Goal: Task Accomplishment & Management: Manage account settings

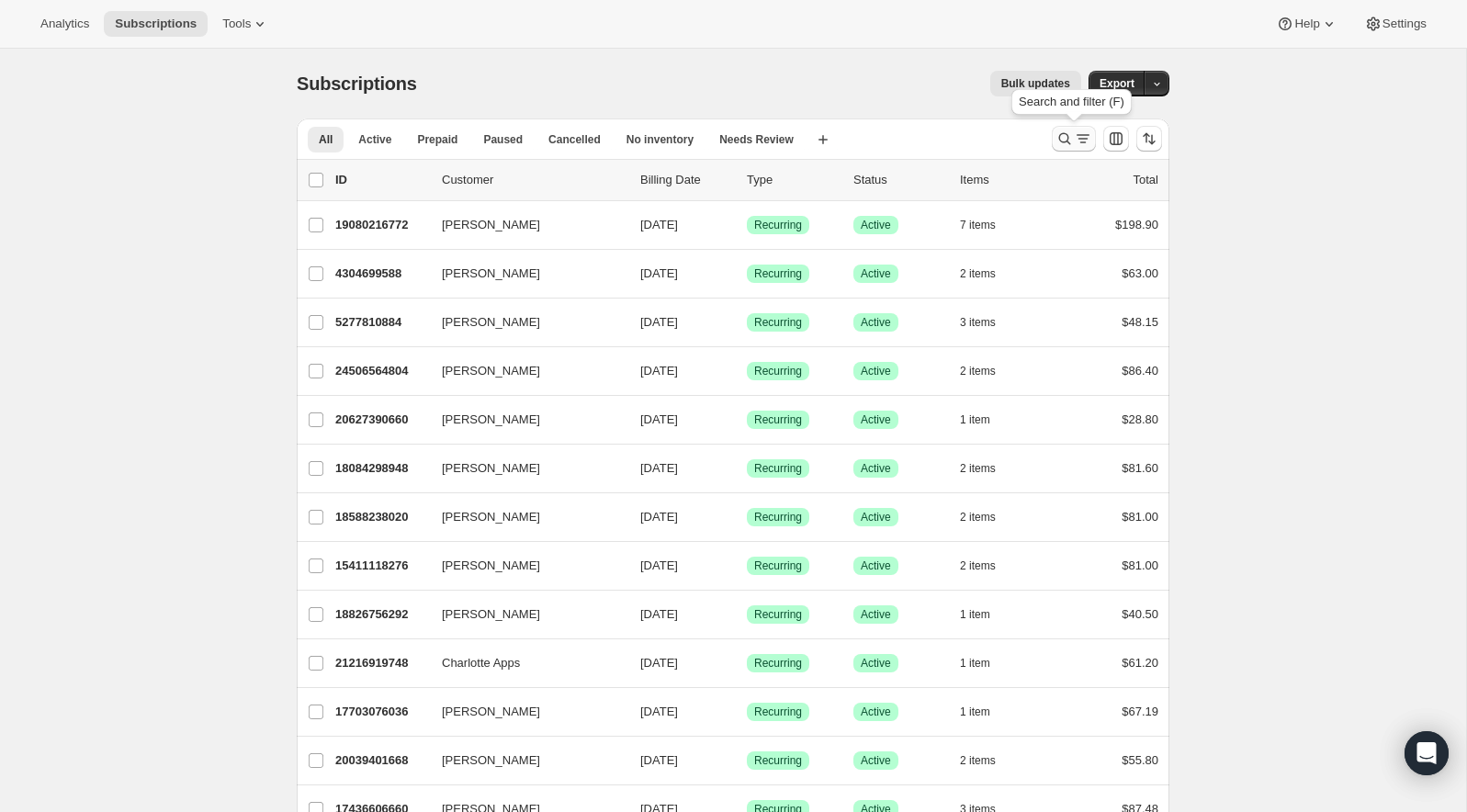
click at [1070, 135] on icon "Search and filter results" at bounding box center [1064, 138] width 19 height 19
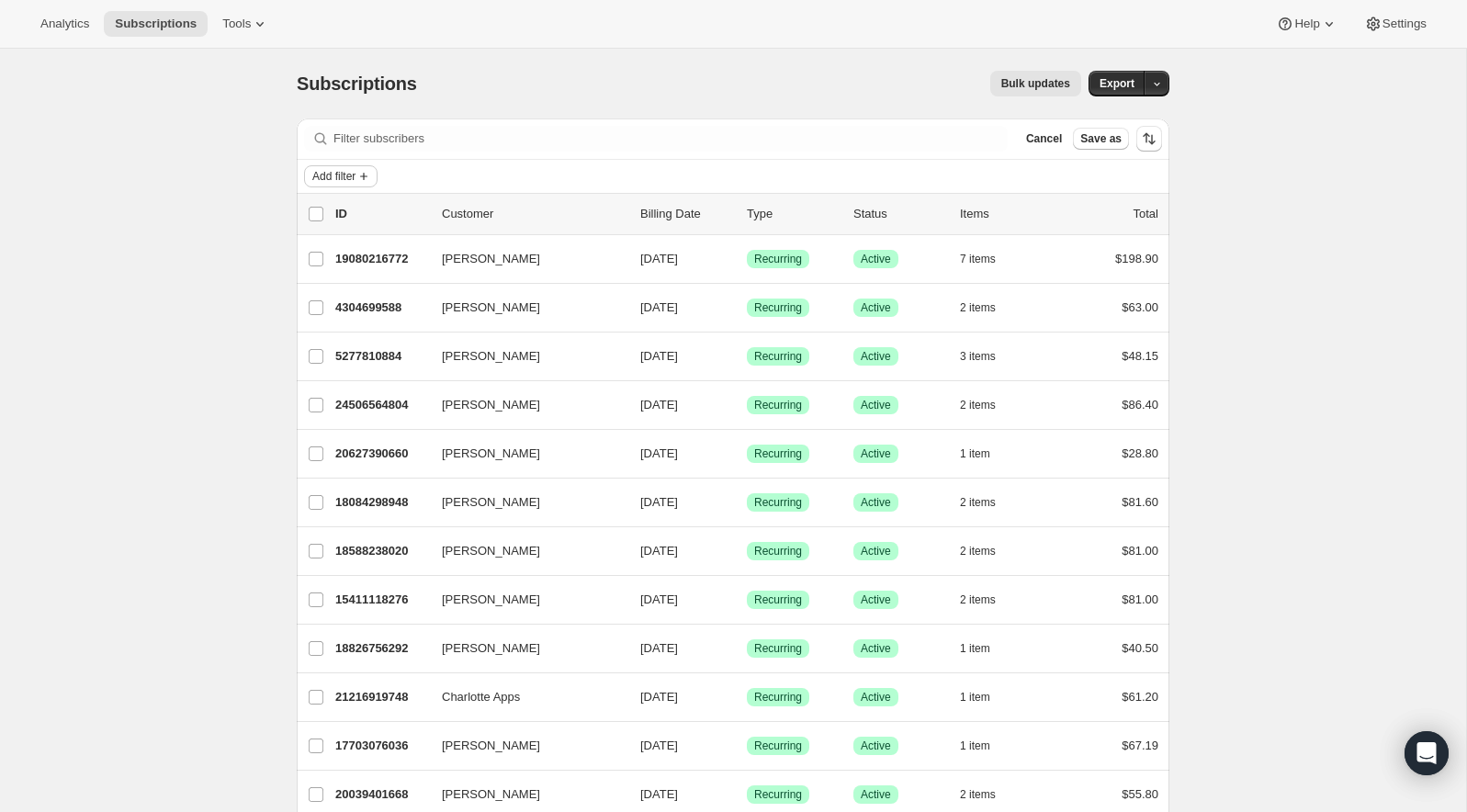
click at [355, 178] on span "Add filter" at bounding box center [334, 176] width 44 height 15
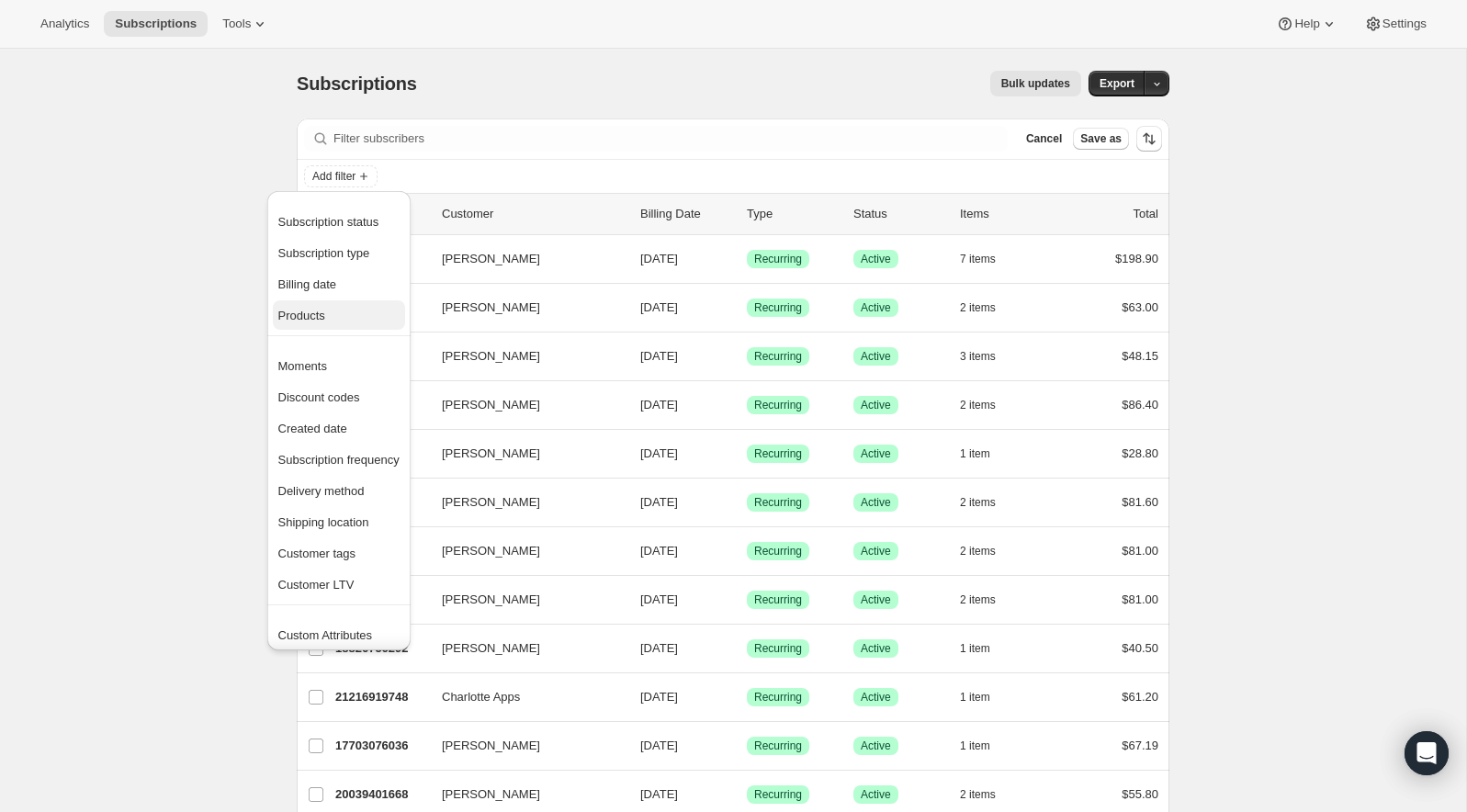
click at [325, 309] on span "Products" at bounding box center [301, 316] width 46 height 14
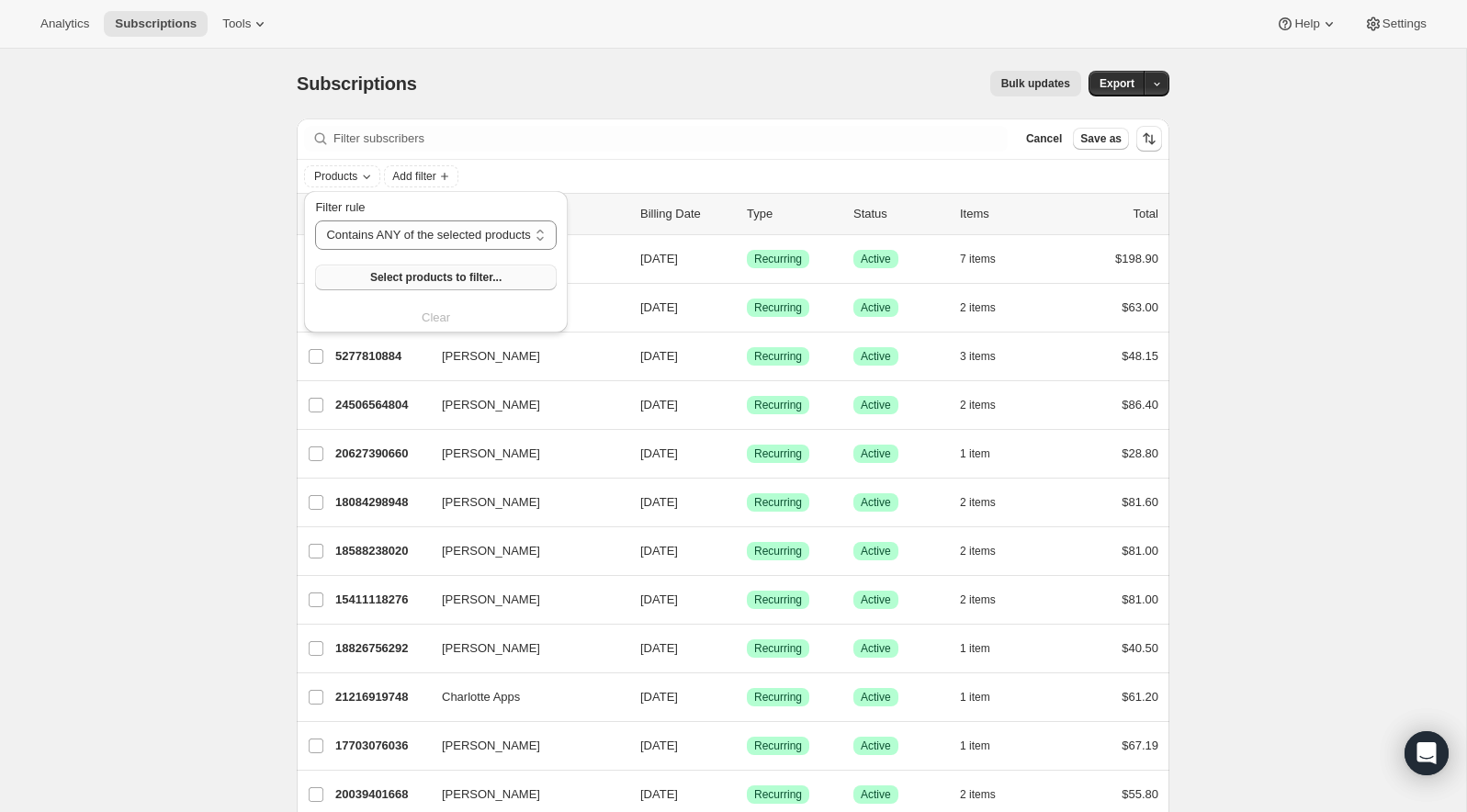
click at [436, 278] on span "Select products to filter..." at bounding box center [435, 277] width 132 height 15
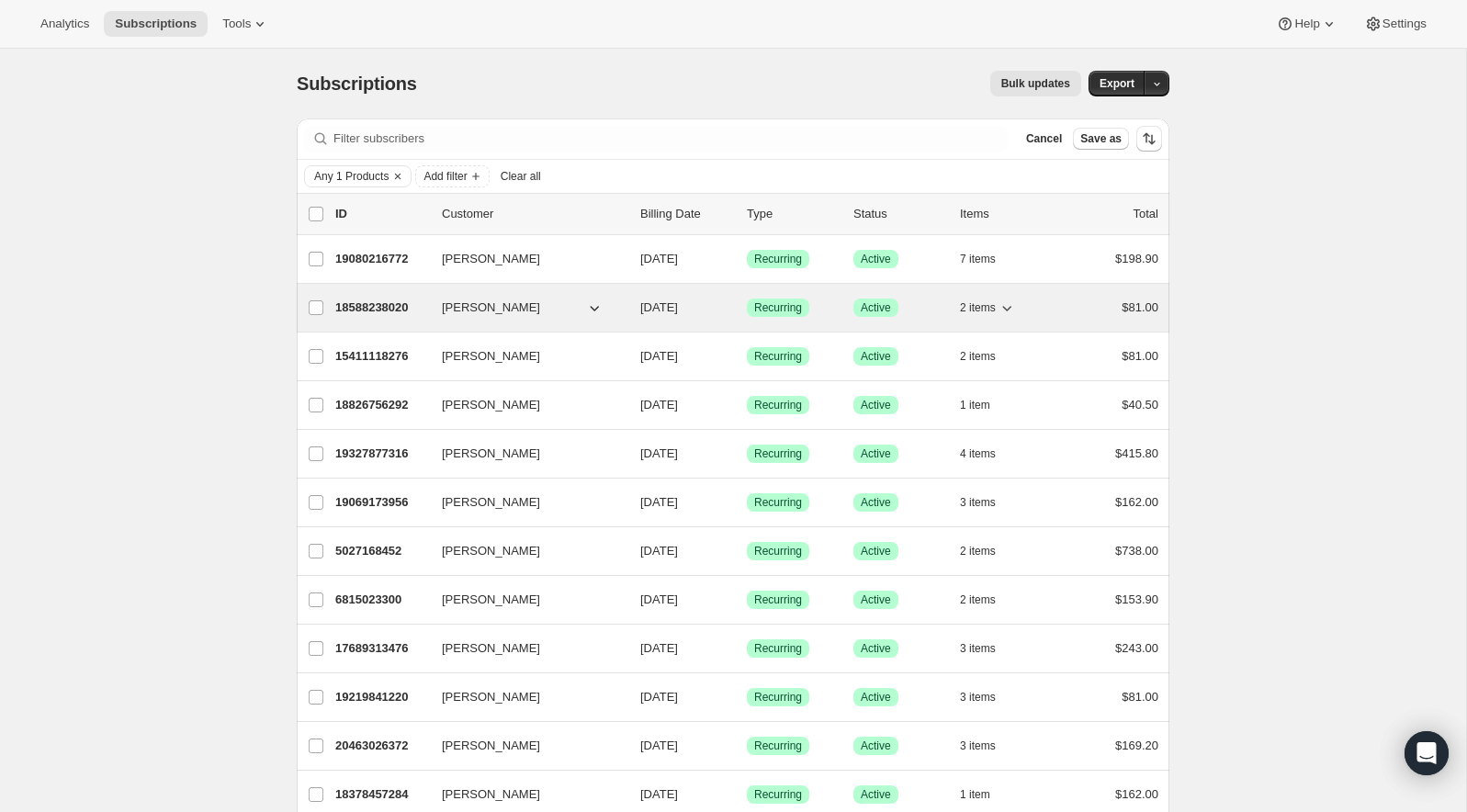
click at [366, 299] on p "18588238020" at bounding box center [381, 308] width 92 height 19
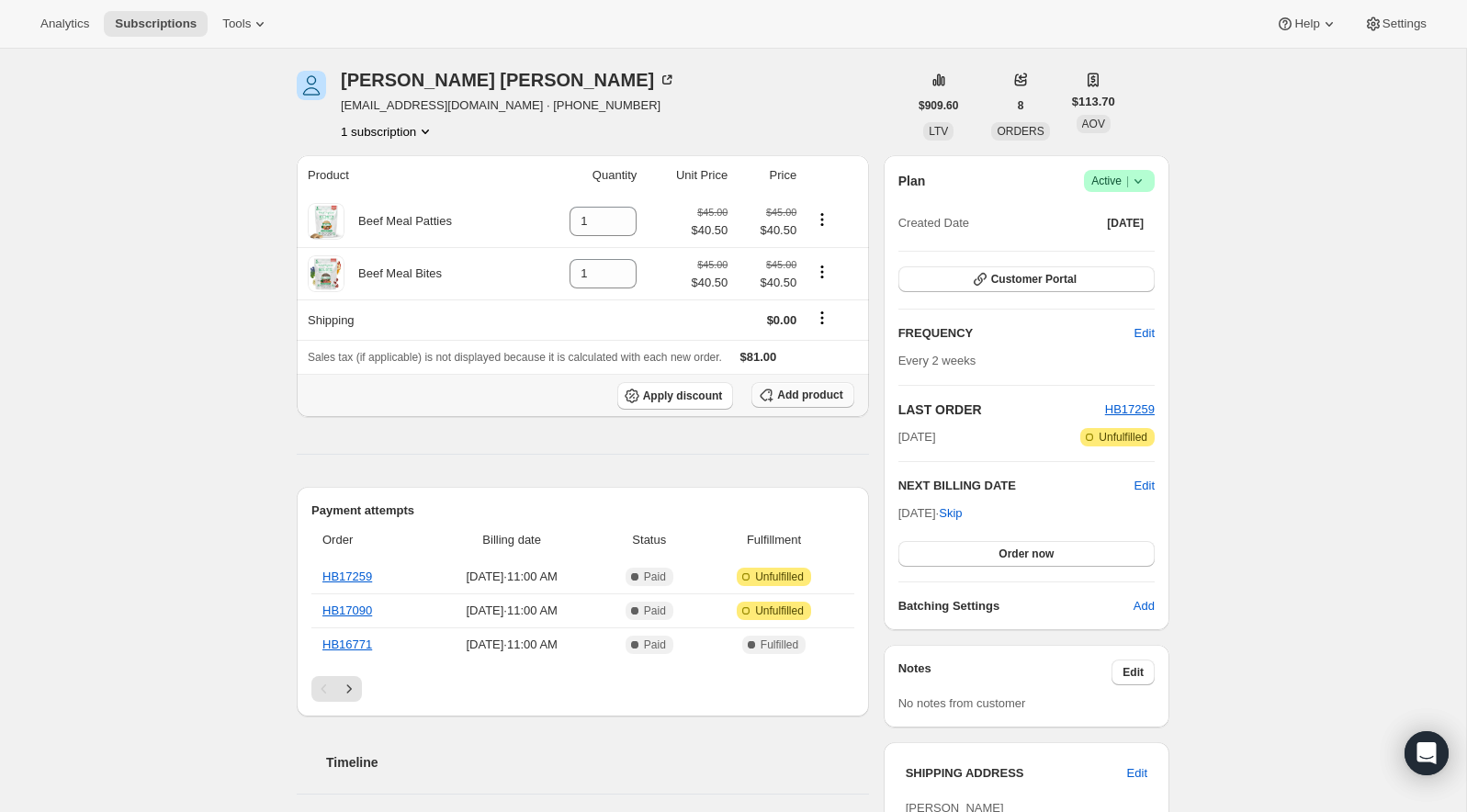
scroll to position [61, 0]
click at [963, 512] on span "Skip" at bounding box center [950, 514] width 23 height 19
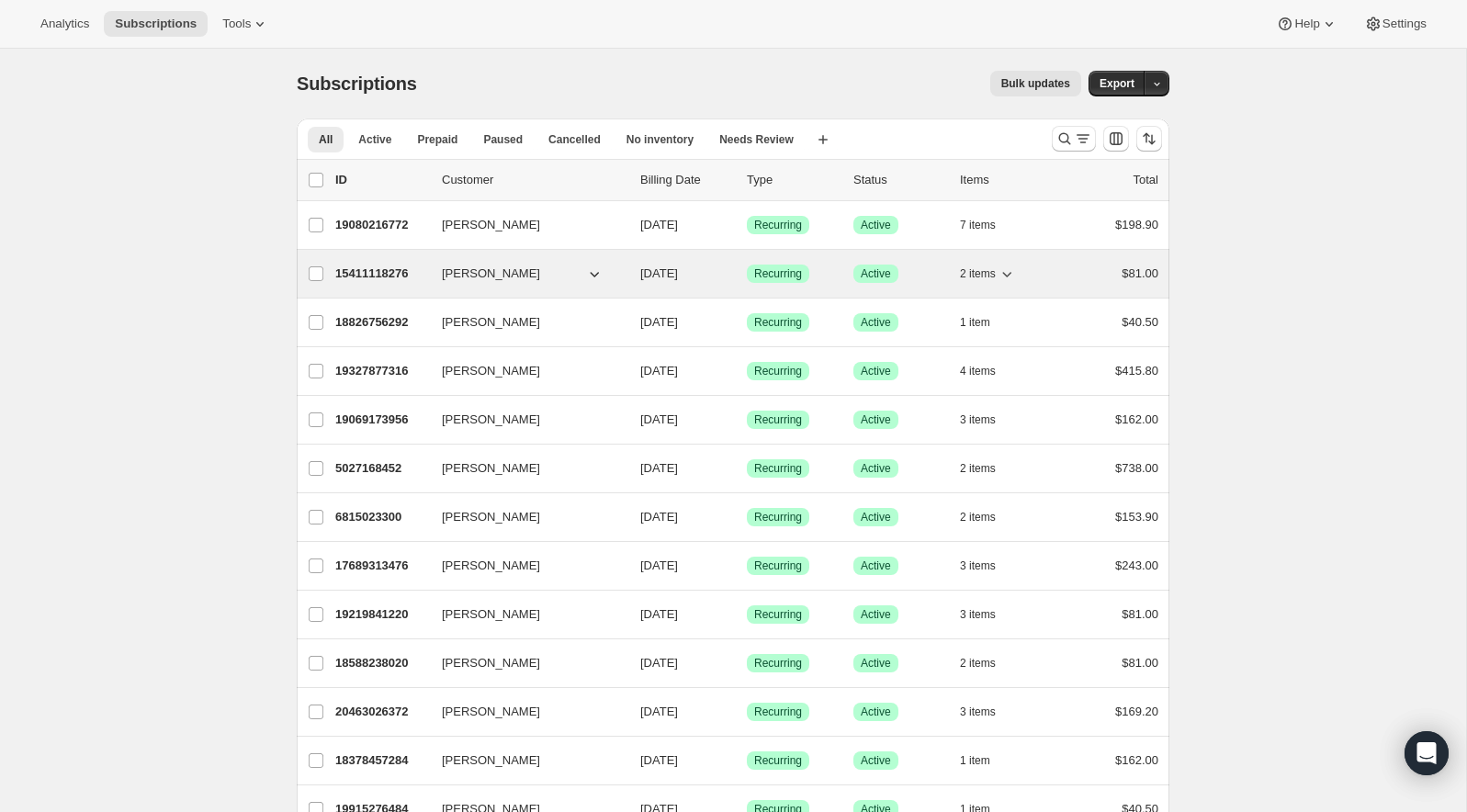
click at [370, 273] on p "15411118276" at bounding box center [381, 274] width 92 height 19
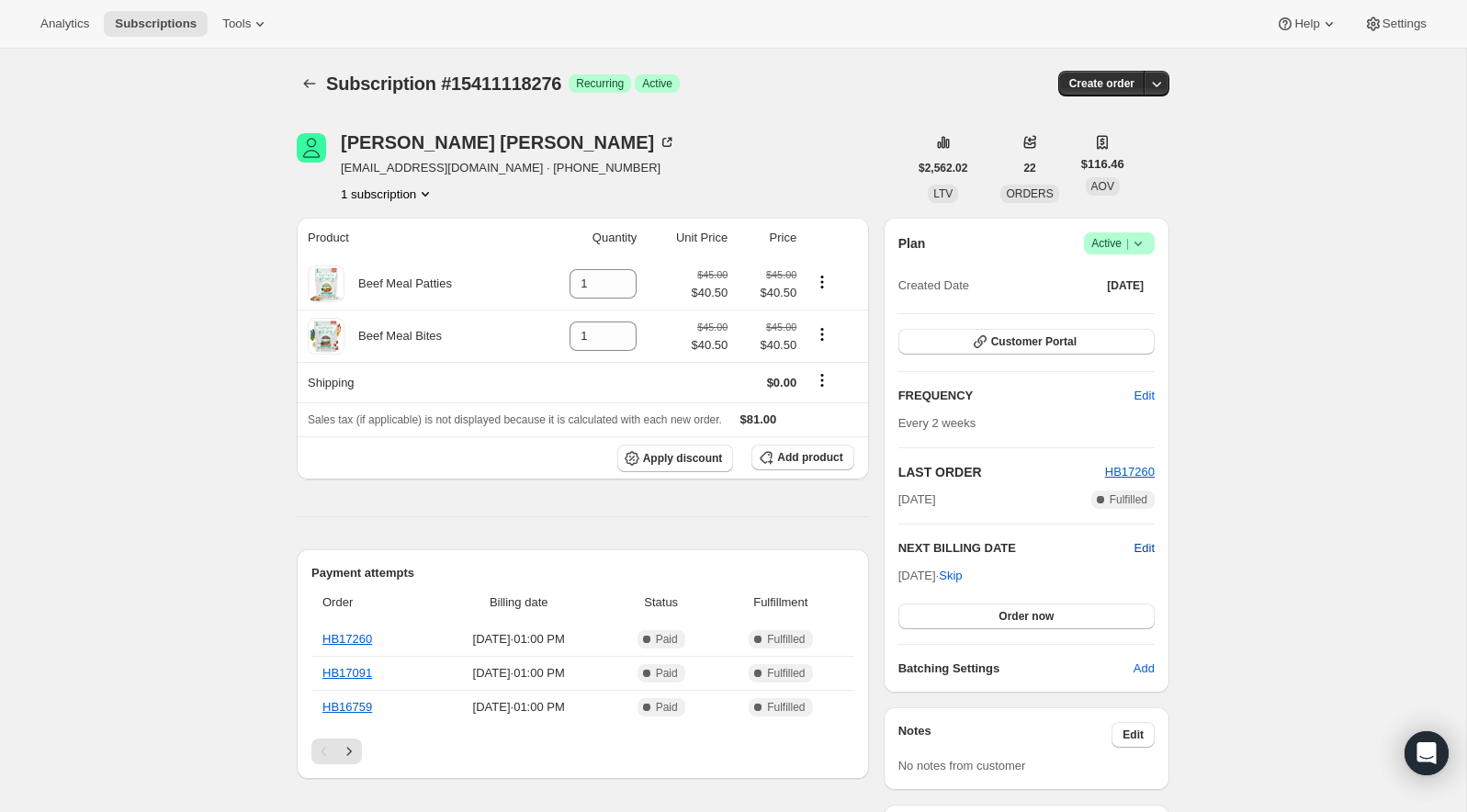
click at [1135, 543] on span "Edit" at bounding box center [1145, 548] width 20 height 19
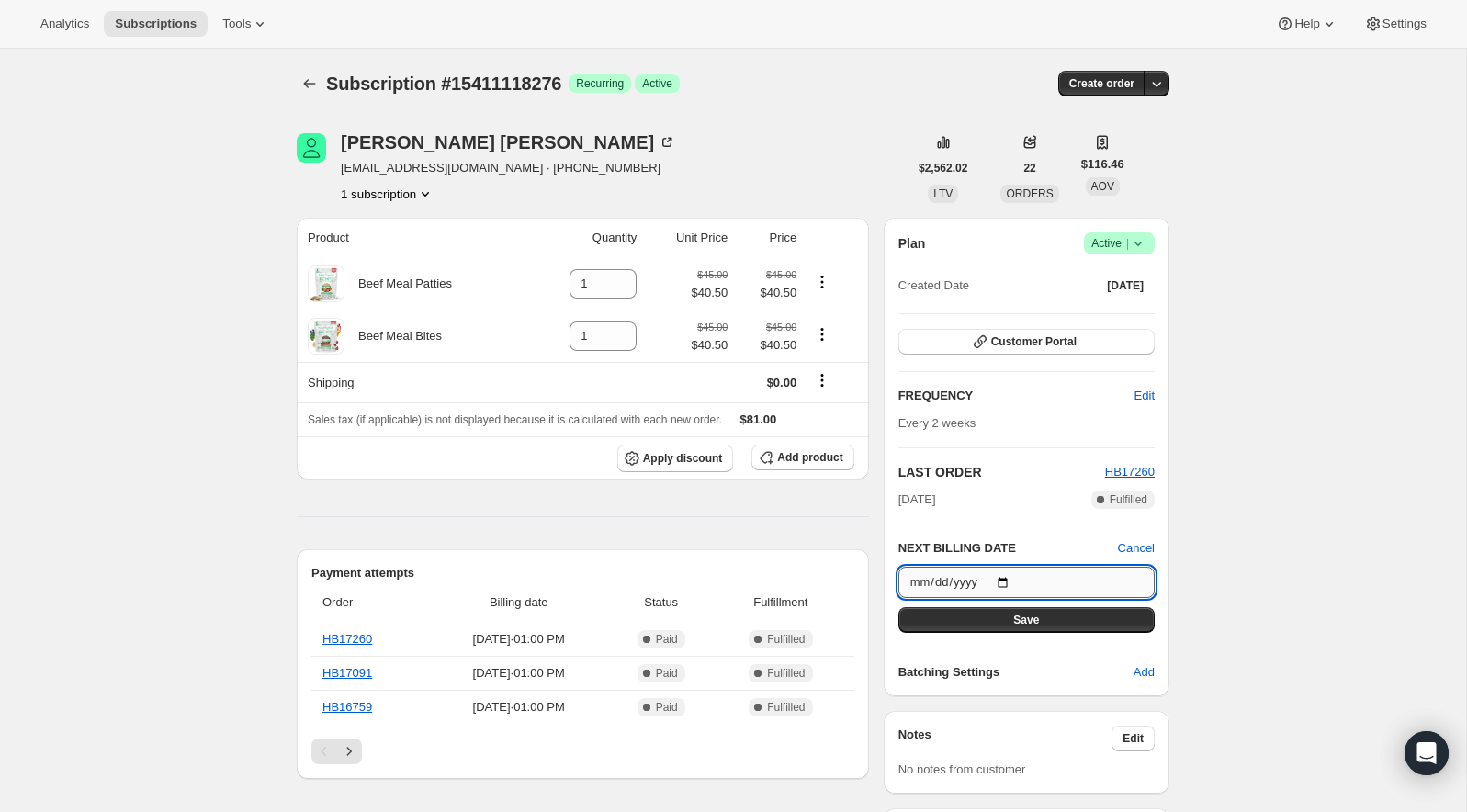
click at [1005, 575] on input "[DATE]" at bounding box center [1026, 583] width 256 height 32
type input "[DATE]"
click at [1038, 585] on input "[DATE]" at bounding box center [1026, 583] width 256 height 32
click at [1004, 571] on input "[DATE]" at bounding box center [1026, 583] width 256 height 32
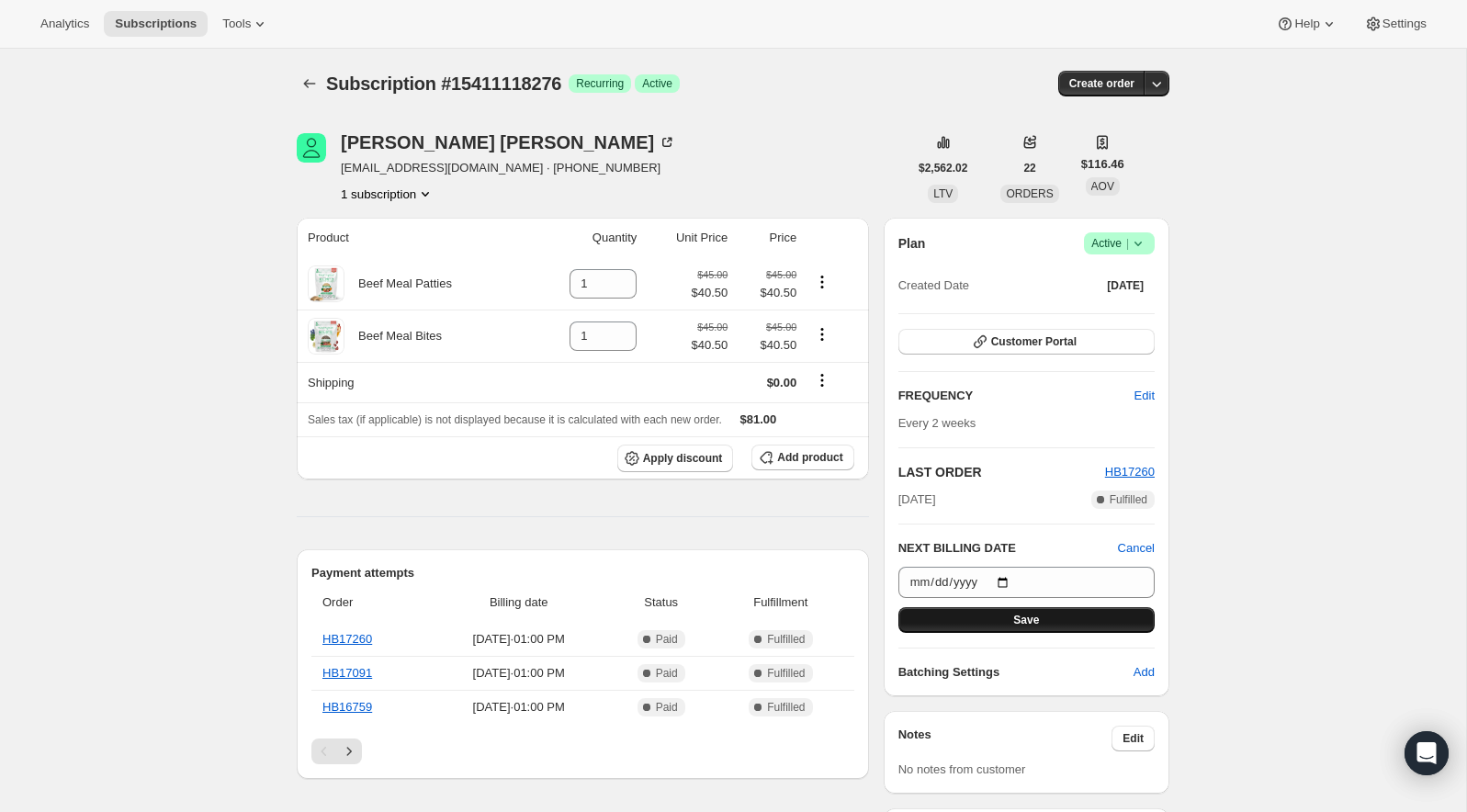
click at [1049, 614] on button "Save" at bounding box center [1026, 620] width 256 height 26
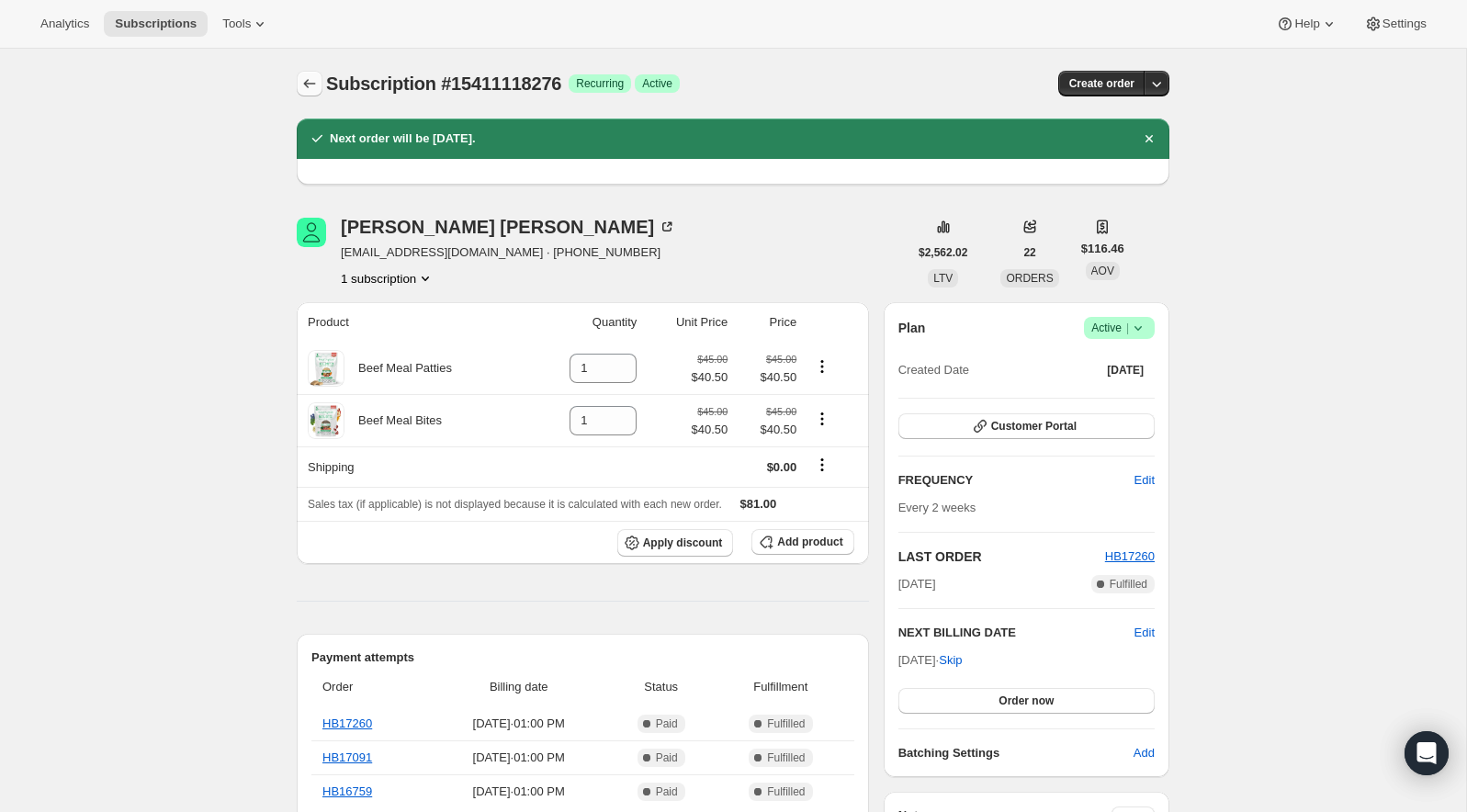
click at [313, 83] on icon "Subscriptions" at bounding box center [310, 83] width 19 height 19
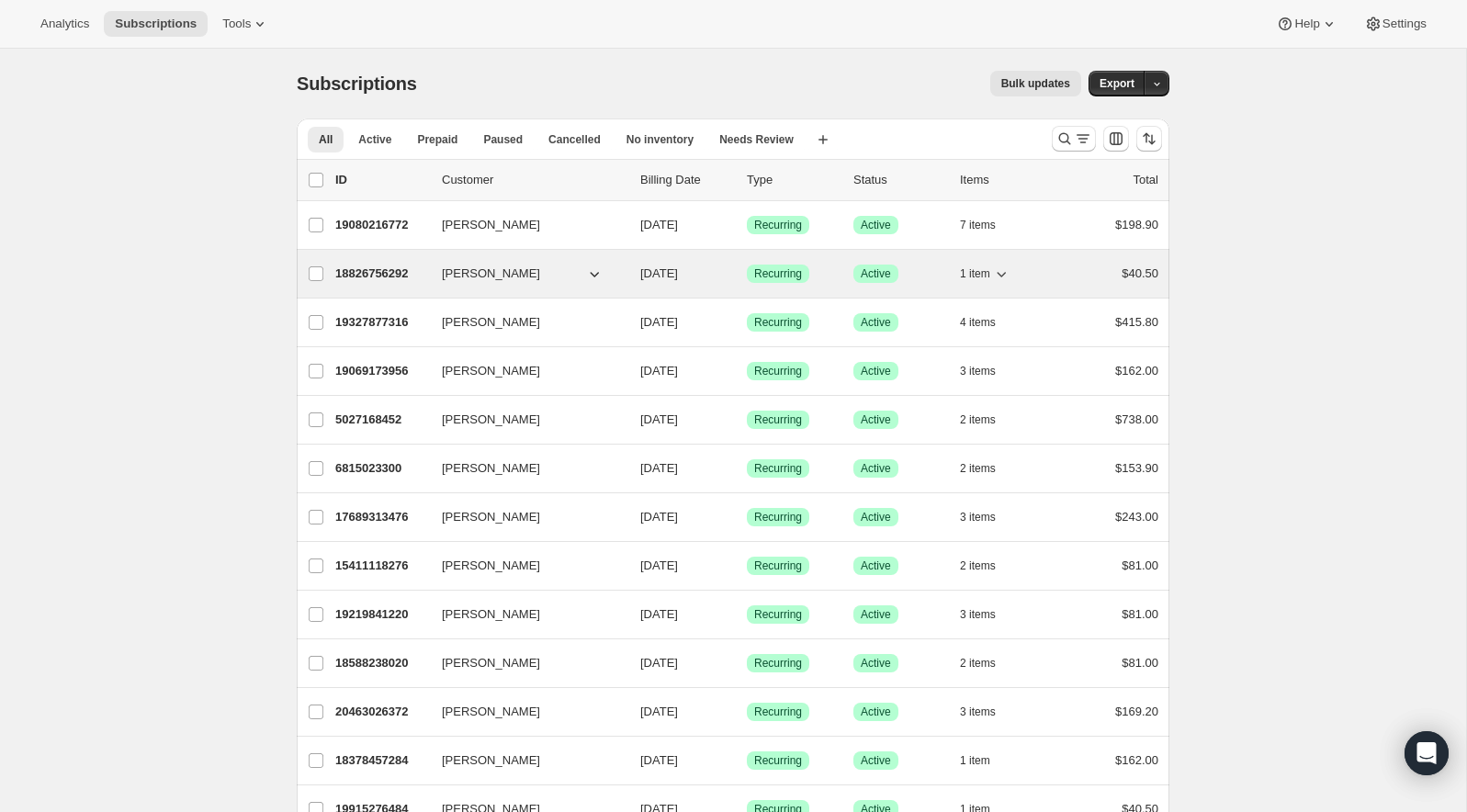
click at [363, 274] on p "18826756292" at bounding box center [381, 274] width 92 height 19
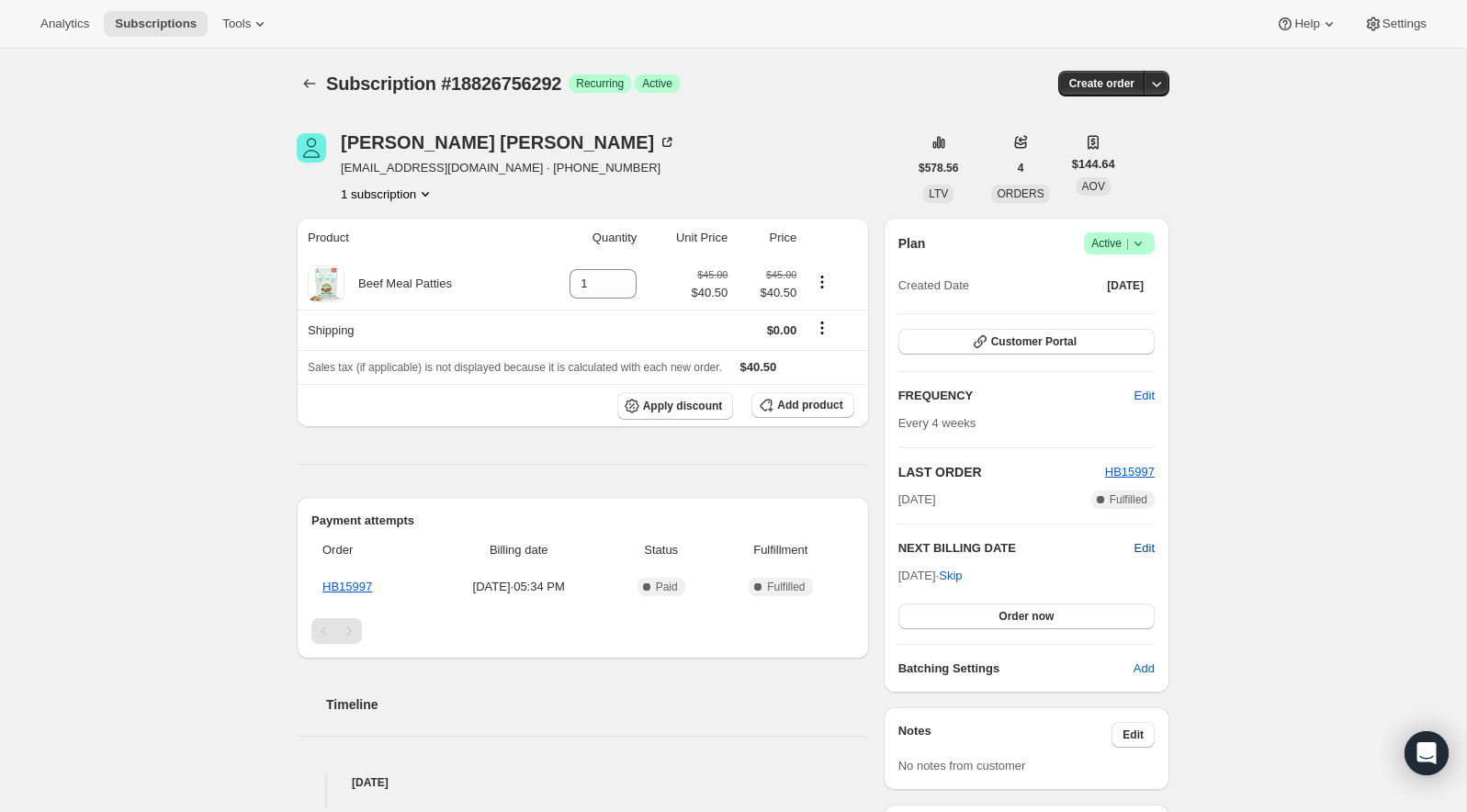
click at [1144, 545] on span "Edit" at bounding box center [1145, 548] width 20 height 19
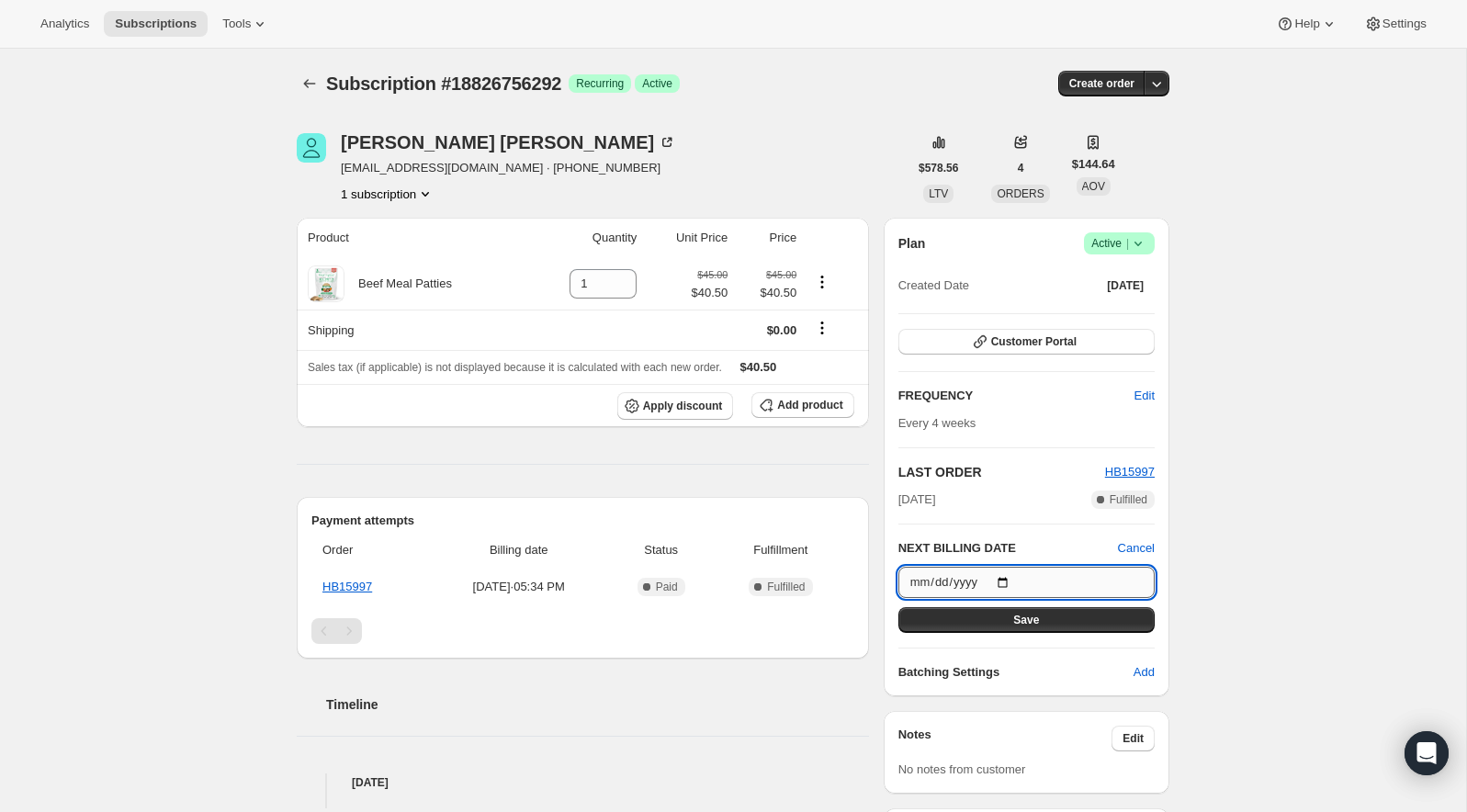
click at [1085, 576] on input "[DATE]" at bounding box center [1026, 583] width 256 height 32
click at [1008, 575] on input "[DATE]" at bounding box center [1026, 583] width 256 height 32
type input "[DATE]"
click at [1088, 617] on button "Save" at bounding box center [1026, 620] width 256 height 26
